Goal: Task Accomplishment & Management: Manage account settings

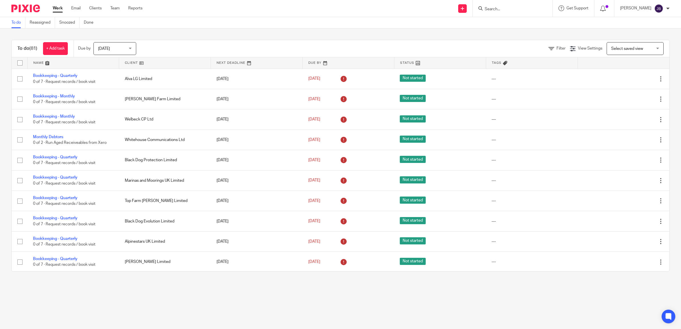
click at [505, 10] on input "Search" at bounding box center [509, 9] width 51 height 5
type input "welbeck"
click at [539, 21] on link at bounding box center [518, 22] width 71 height 9
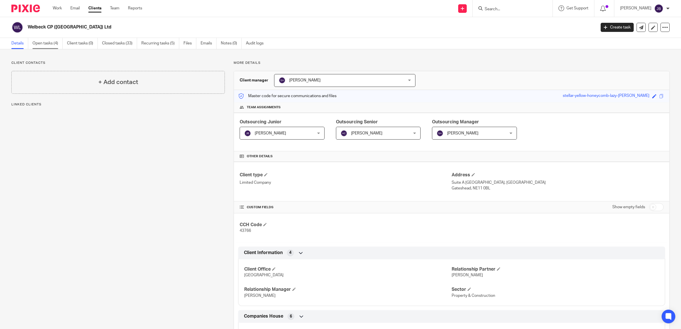
click at [43, 38] on link "Open tasks (4)" at bounding box center [47, 43] width 30 height 11
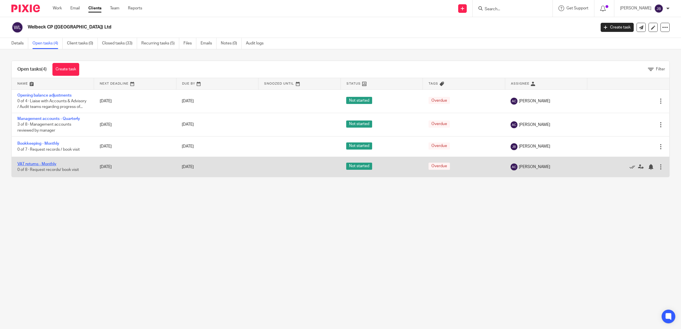
click at [48, 166] on link "VAT returns - Monthly" at bounding box center [36, 164] width 39 height 4
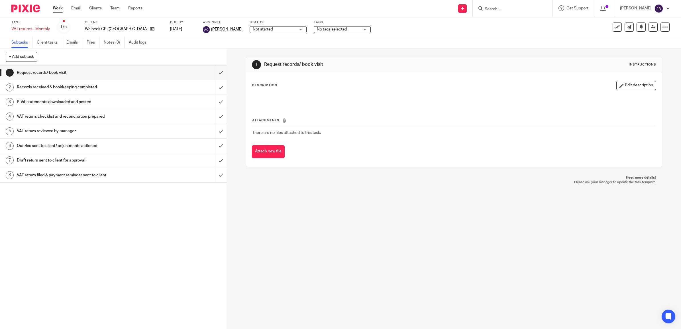
click at [76, 116] on h1 "VAT return, checklist and reconciliation prepared" at bounding box center [81, 116] width 128 height 9
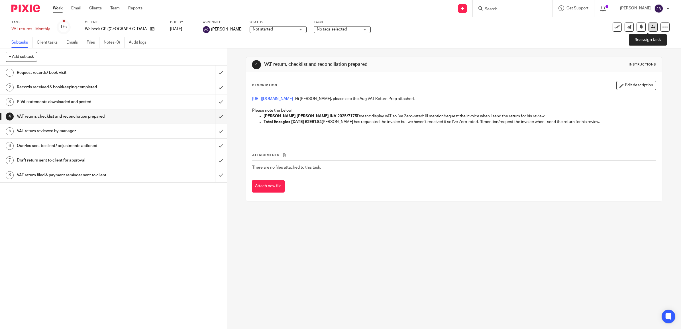
click at [651, 29] on icon at bounding box center [653, 27] width 4 height 4
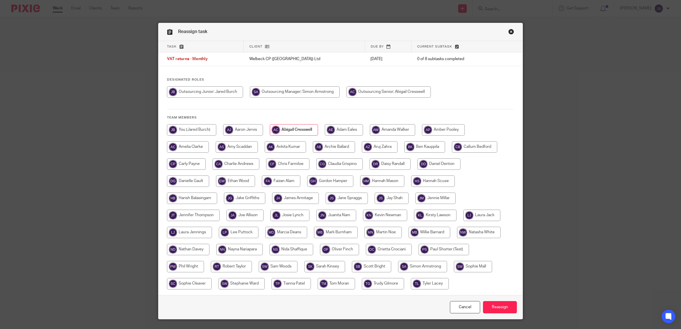
click at [293, 93] on input "radio" at bounding box center [295, 91] width 90 height 11
radio input "true"
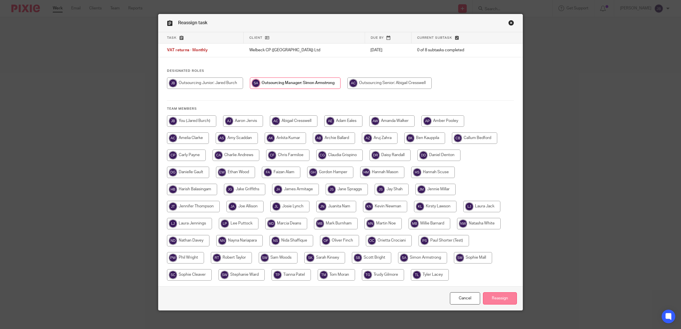
scroll to position [13, 0]
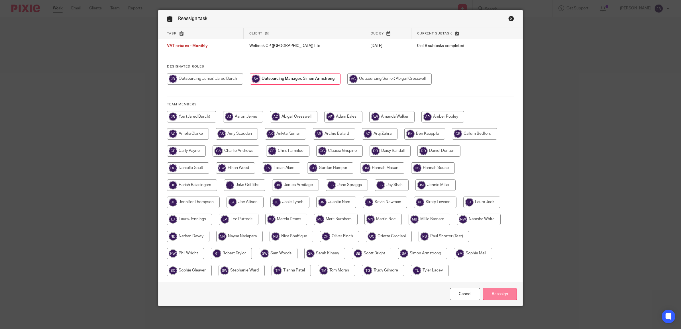
click at [495, 292] on input "Reassign" at bounding box center [500, 294] width 34 height 12
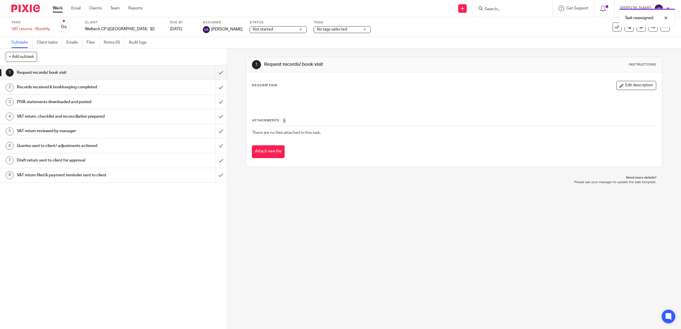
click at [103, 114] on h1 "VAT return, checklist and reconciliation prepared" at bounding box center [81, 116] width 128 height 9
